Goal: Navigation & Orientation: Find specific page/section

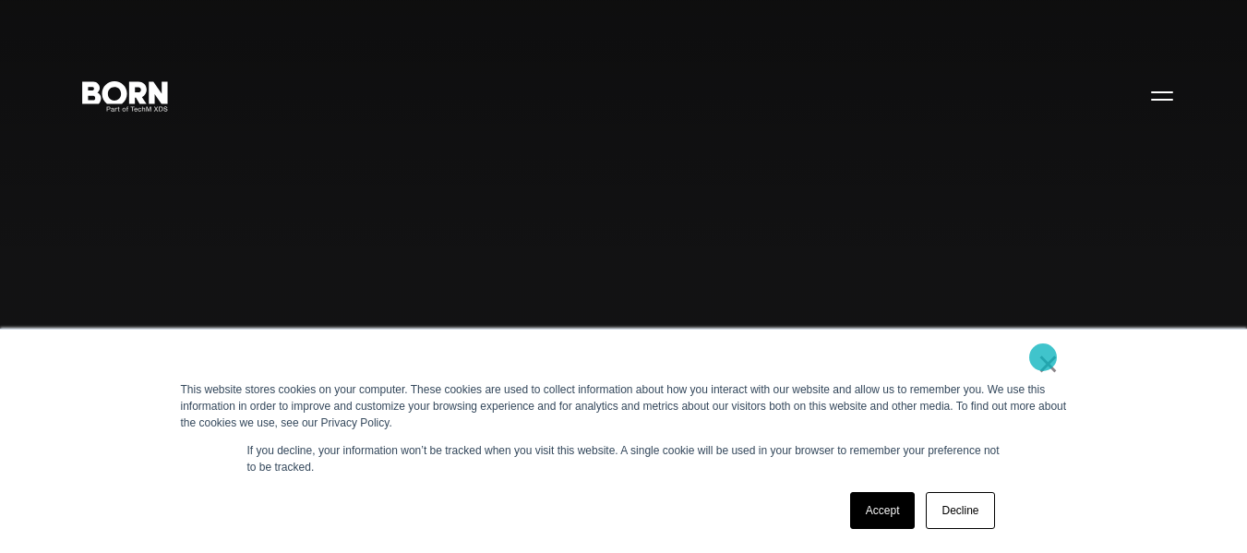
click at [1042, 357] on link "×" at bounding box center [1049, 363] width 22 height 17
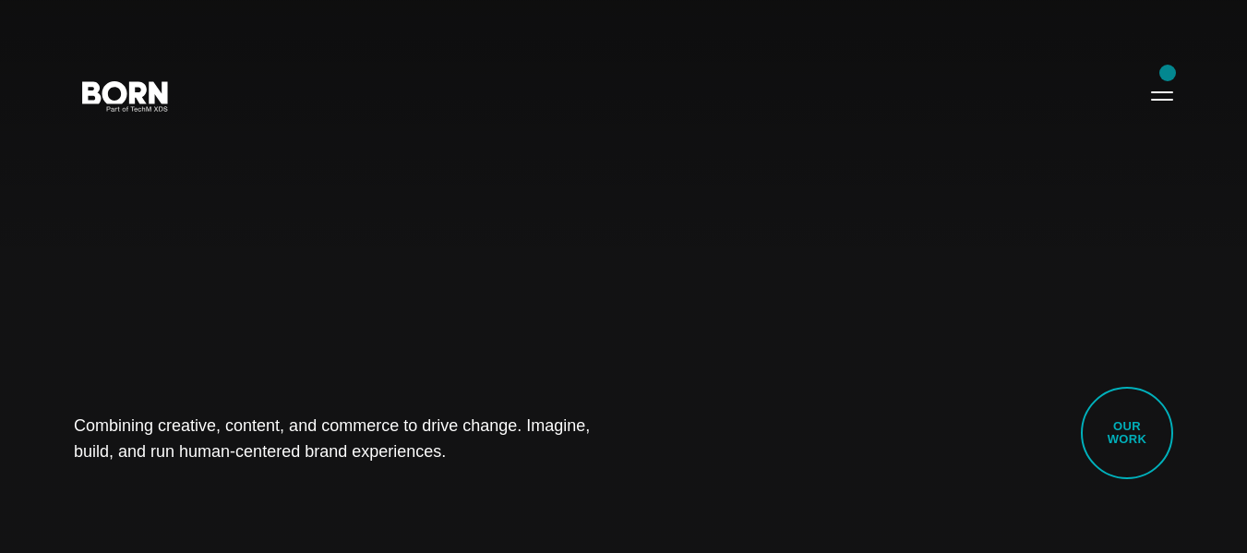
click at [1168, 73] on div "Combining creative, content, and commerce to drive change. Imagine, build, and …" at bounding box center [623, 276] width 1247 height 553
click at [1168, 94] on button "Primary Menu" at bounding box center [1162, 95] width 44 height 39
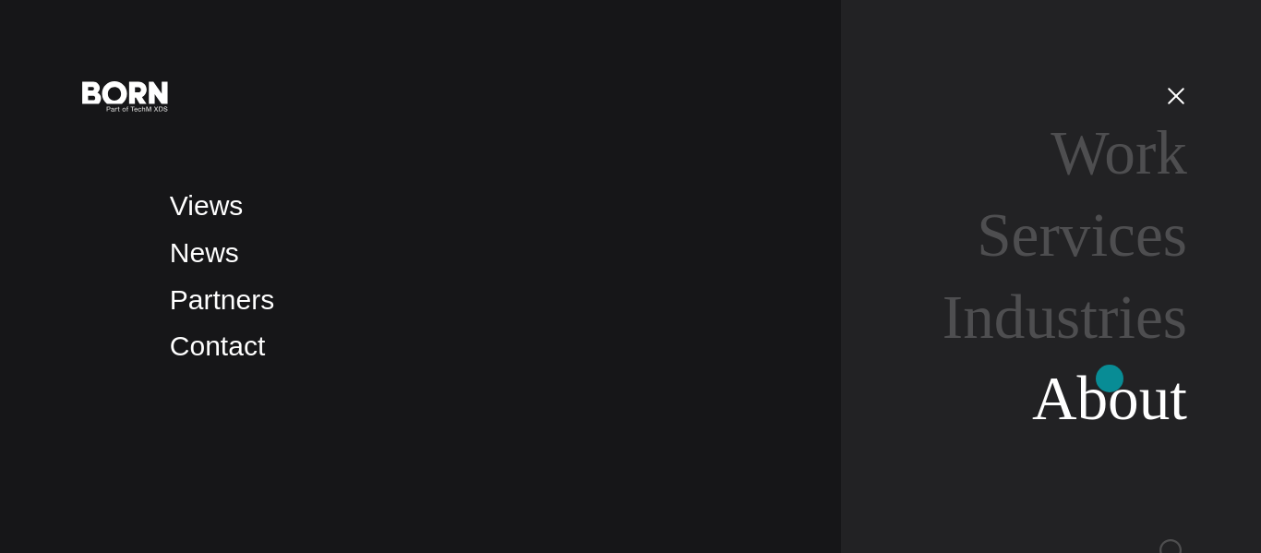
click at [1110, 380] on link "About" at bounding box center [1109, 398] width 155 height 69
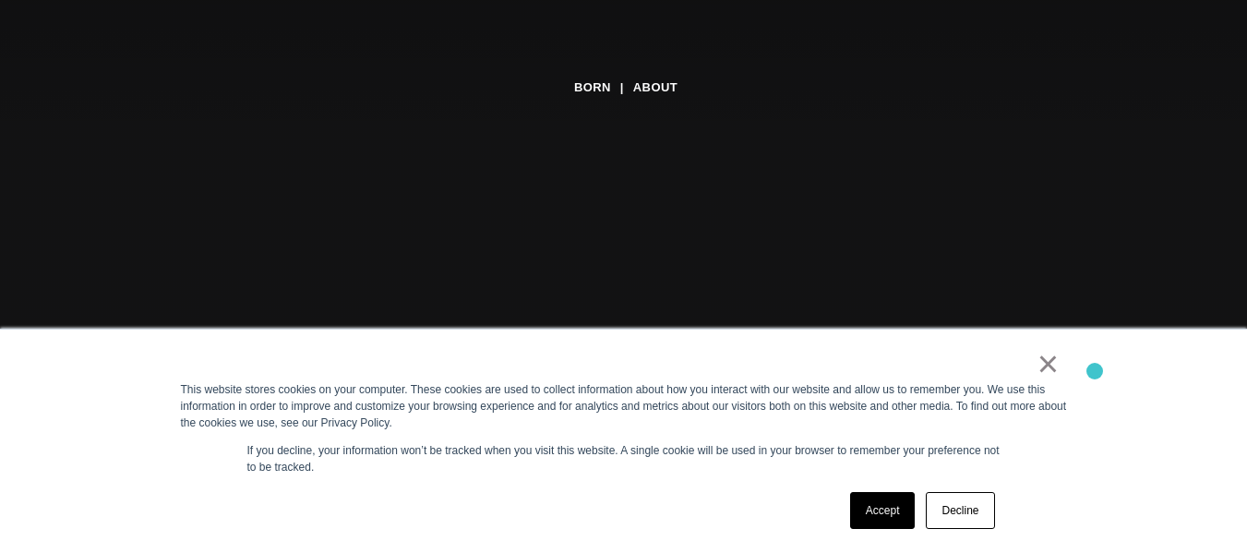
scroll to position [277, 0]
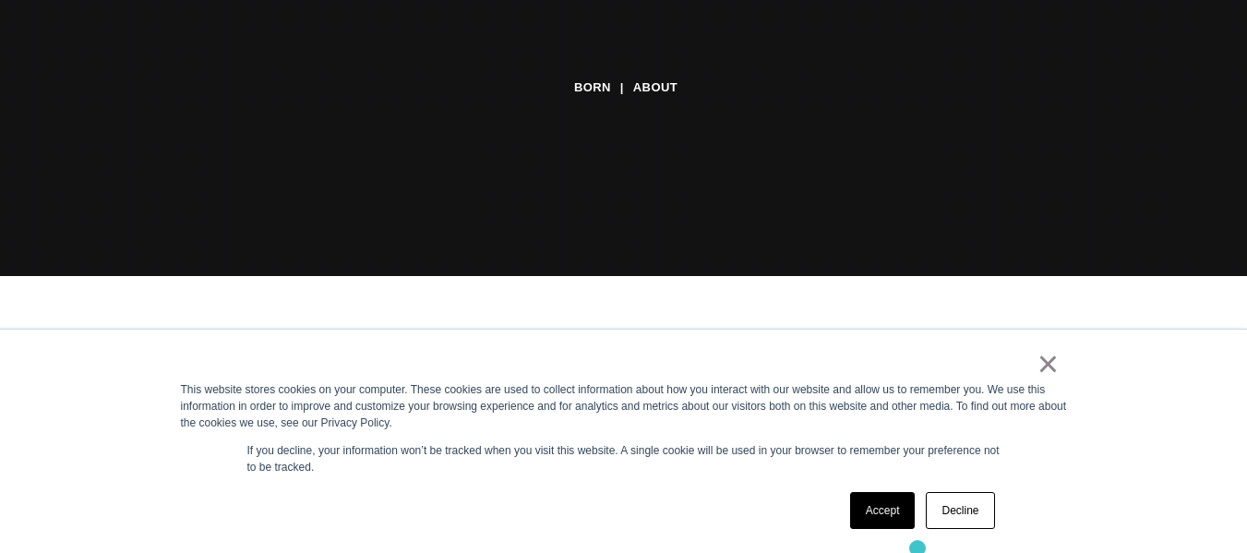
drag, startPoint x: 918, startPoint y: 548, endPoint x: 948, endPoint y: 524, distance: 38.8
click at [925, 541] on div "× This website stores cookies on your computer. These cookies are used to colle…" at bounding box center [624, 441] width 923 height 223
click at [949, 523] on link "Decline" at bounding box center [960, 510] width 68 height 37
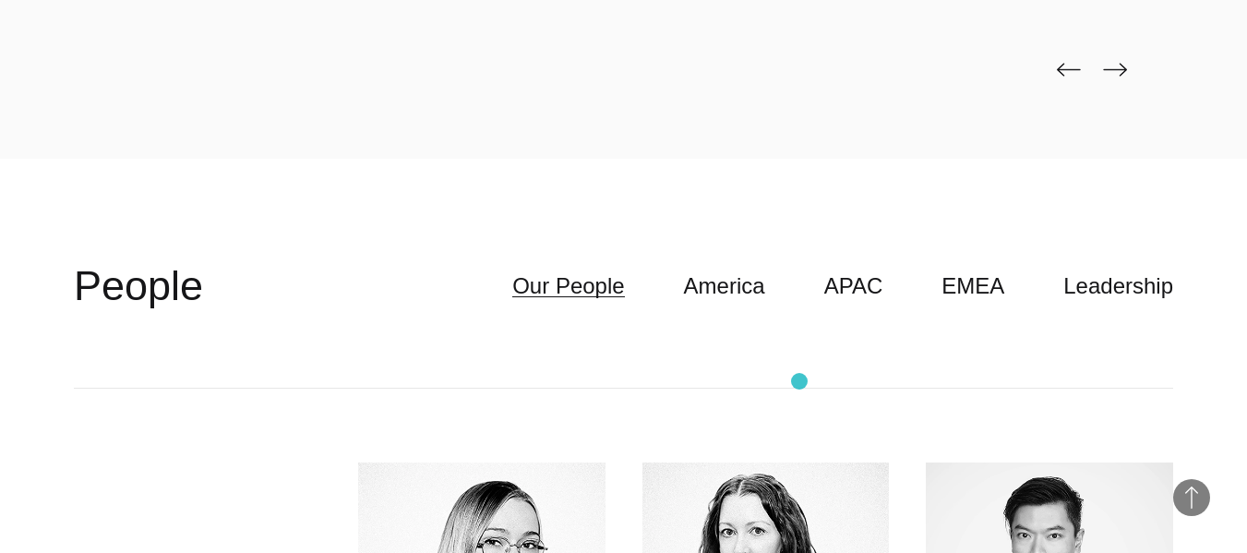
scroll to position [4247, 0]
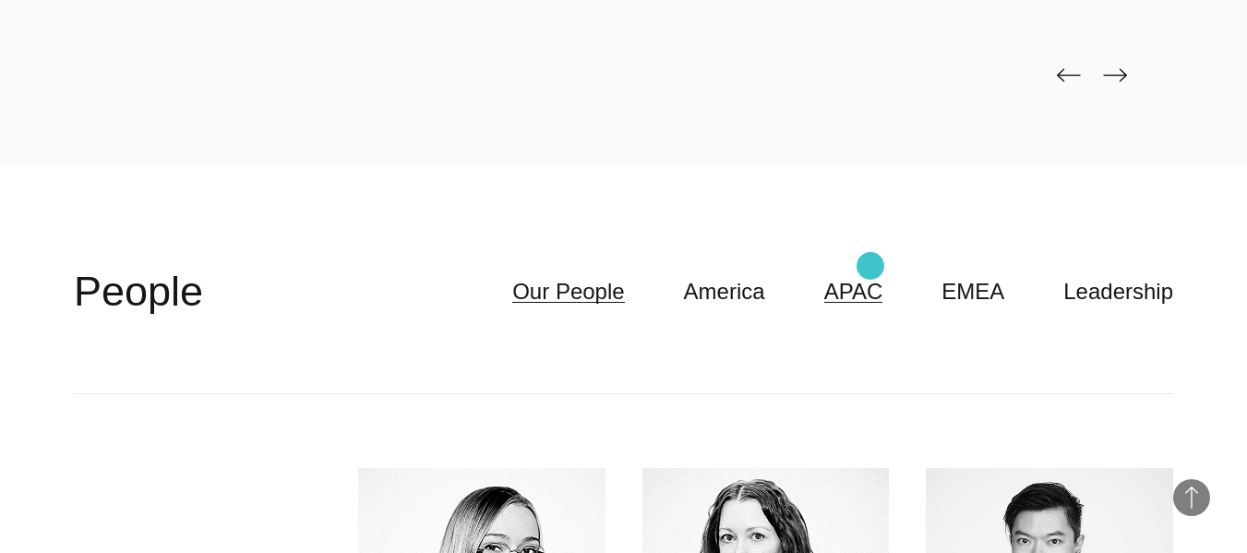
click at [871, 274] on link "APAC" at bounding box center [854, 291] width 59 height 35
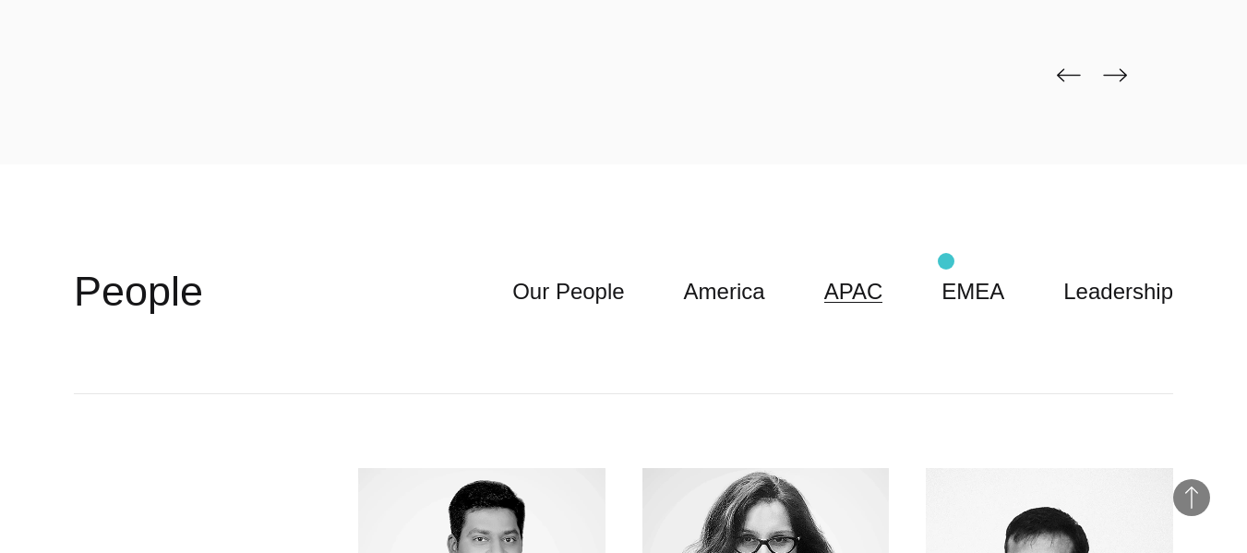
click at [952, 274] on ul "Our People America APAC EMEA Leadership" at bounding box center [813, 291] width 720 height 35
click at [966, 274] on link "EMEA" at bounding box center [973, 291] width 63 height 35
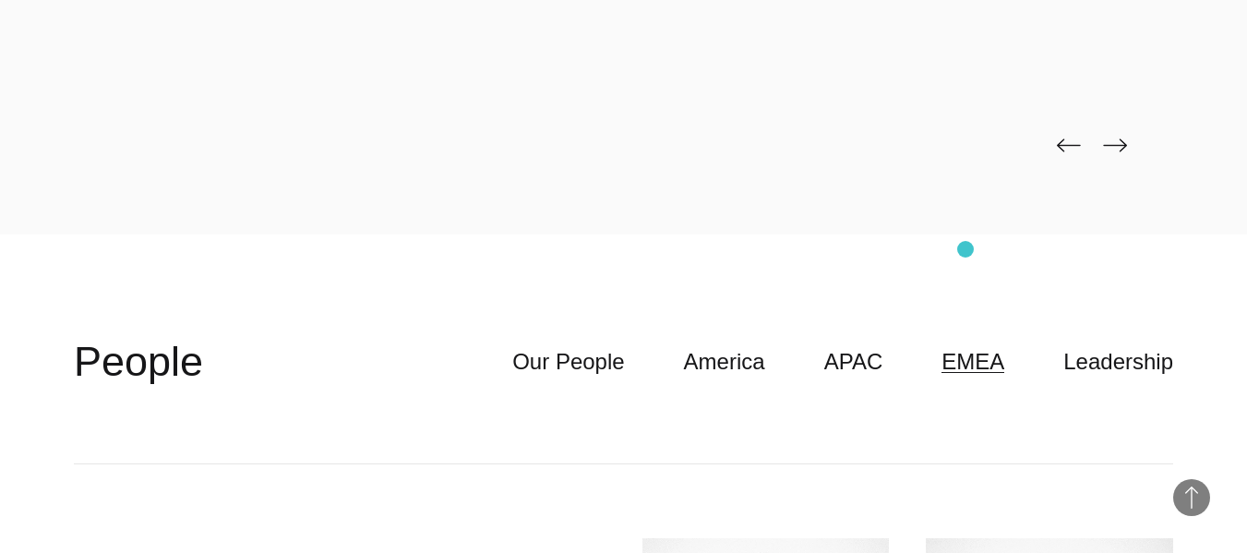
scroll to position [4155, 0]
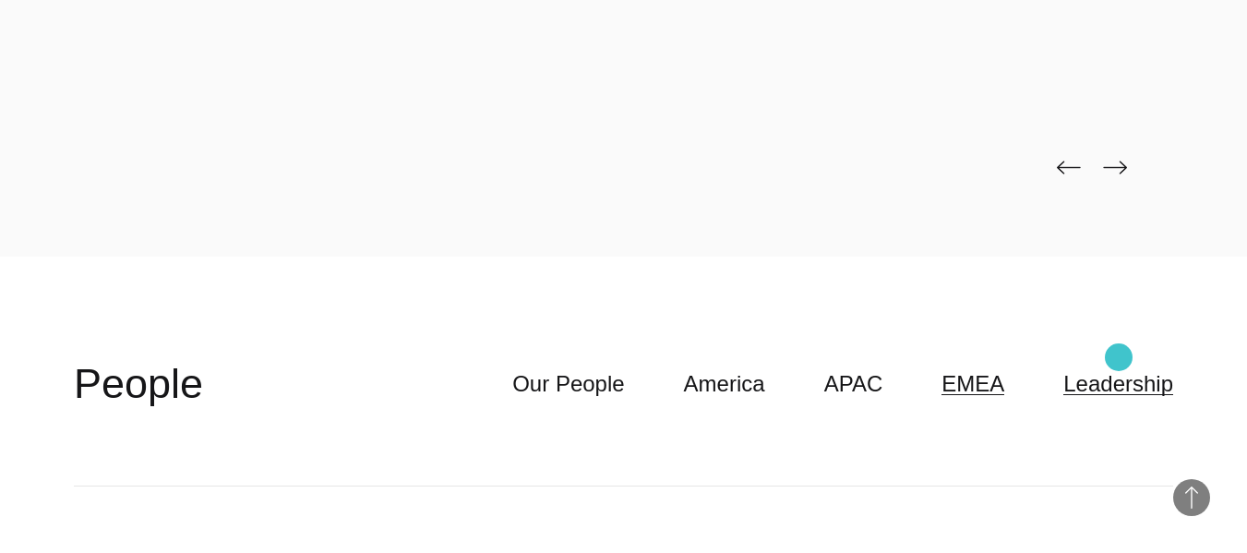
click at [1119, 367] on link "Leadership" at bounding box center [1119, 384] width 110 height 35
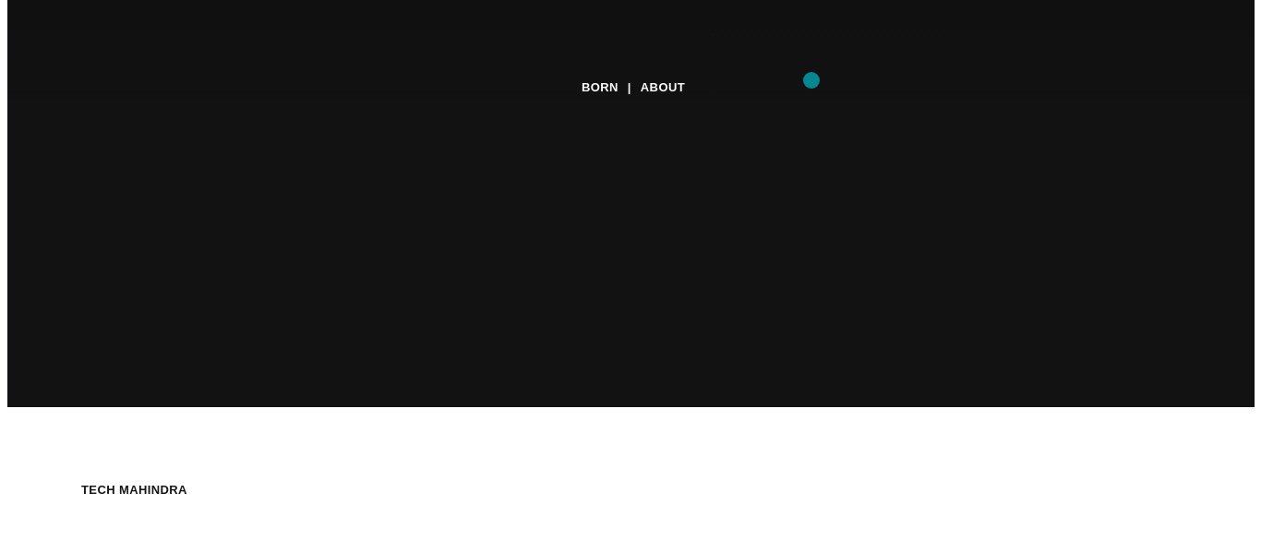
scroll to position [0, 0]
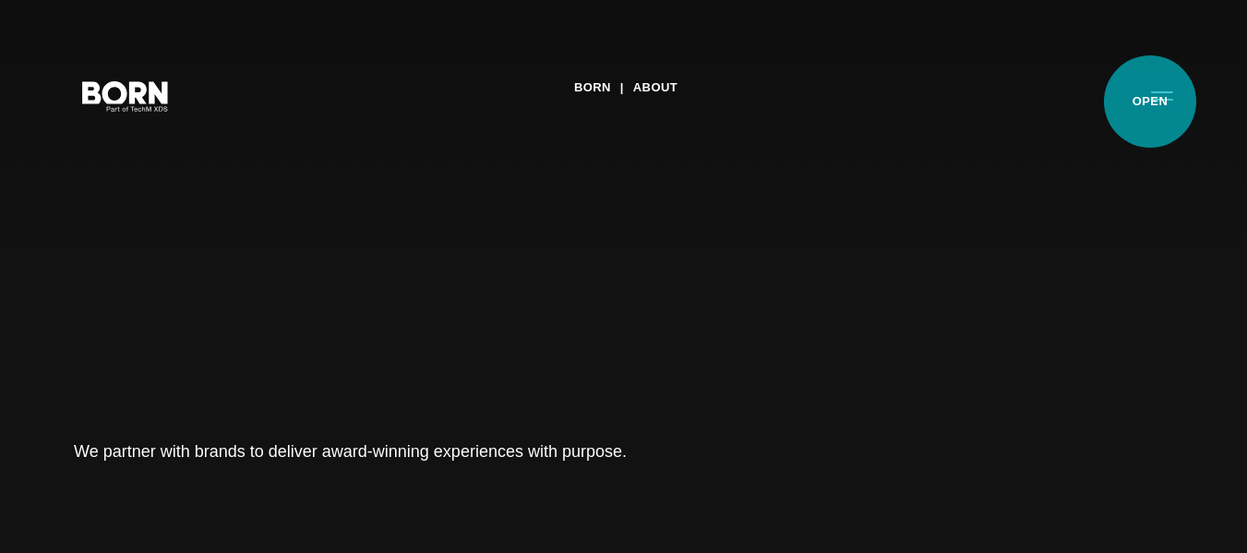
click at [1150, 102] on button "Primary Menu" at bounding box center [1162, 95] width 44 height 39
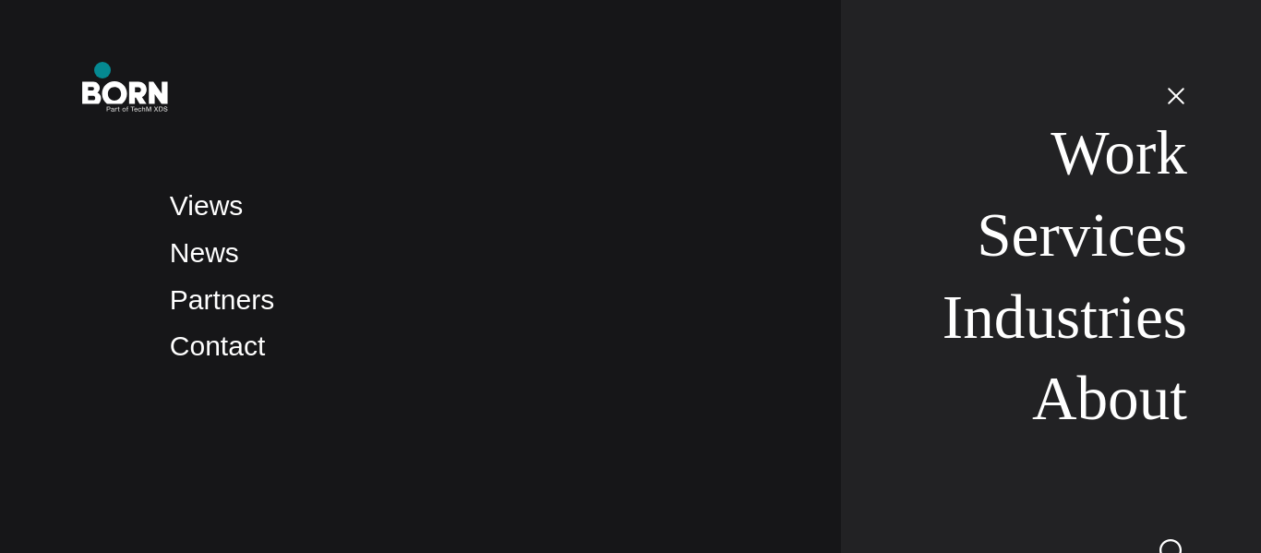
click at [102, 70] on div "Views News Partners Contact Work Services Industries About" at bounding box center [630, 276] width 1261 height 553
click at [136, 108] on icon ".st0{display:none;} .st1{display:inline;} .st2{font-family:'HelveticaNeue-Mediu…" at bounding box center [125, 95] width 118 height 48
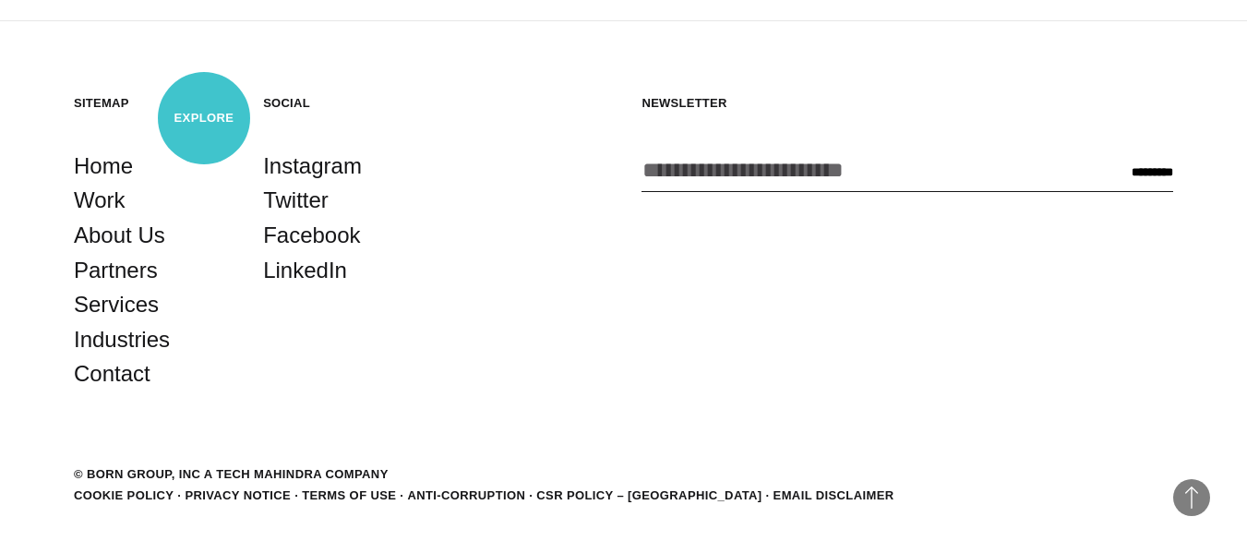
scroll to position [4302, 0]
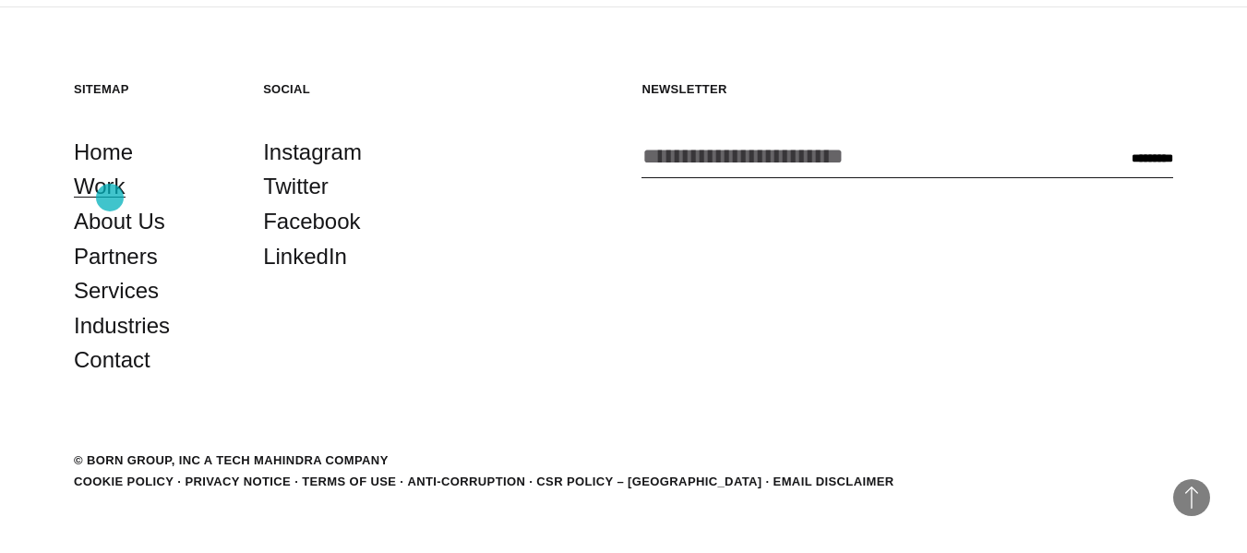
click at [110, 198] on link "Work" at bounding box center [100, 186] width 52 height 35
click at [114, 199] on link "Work" at bounding box center [100, 186] width 52 height 35
click at [104, 165] on link "Home" at bounding box center [103, 152] width 59 height 35
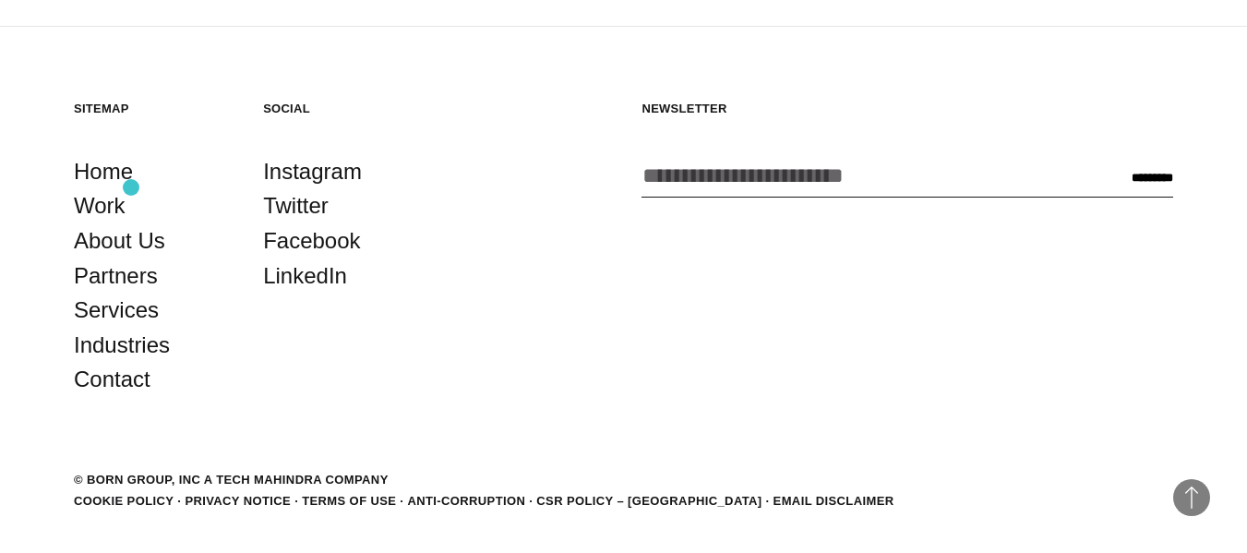
scroll to position [4302, 0]
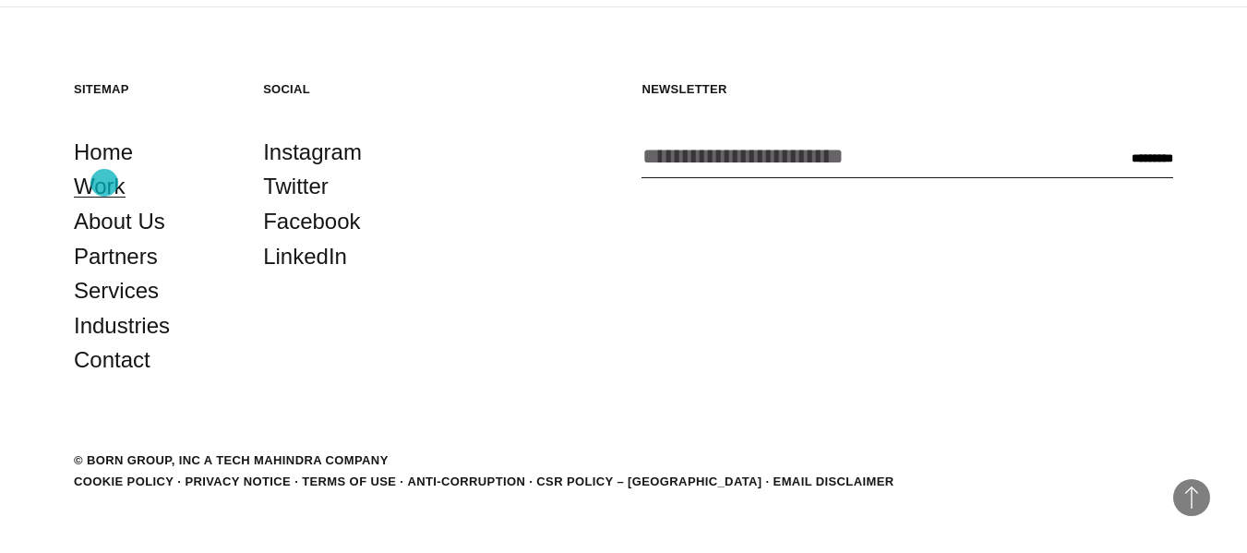
click at [104, 183] on link "Work" at bounding box center [100, 186] width 52 height 35
